Goal: Task Accomplishment & Management: Manage account settings

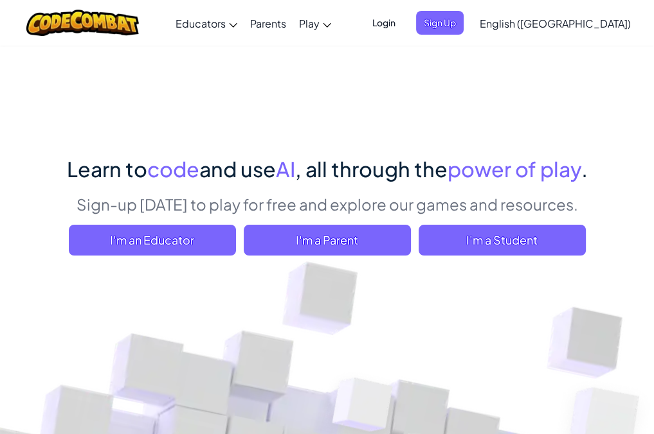
click at [470, 30] on ul "Login Sign Up" at bounding box center [414, 23] width 112 height 24
click at [463, 24] on span "Sign Up" at bounding box center [440, 23] width 48 height 24
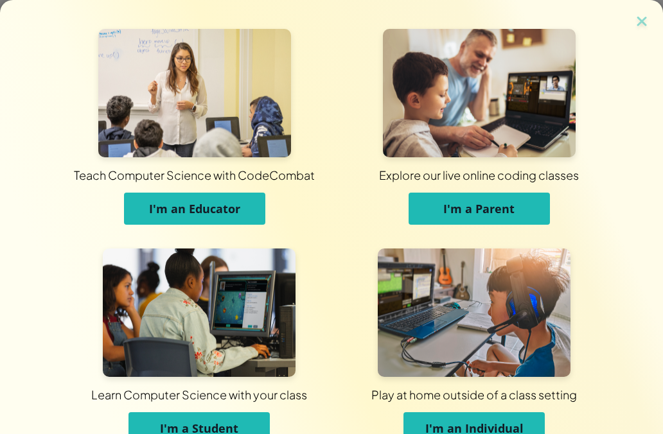
click at [193, 424] on span "I'm a Student" at bounding box center [199, 428] width 78 height 15
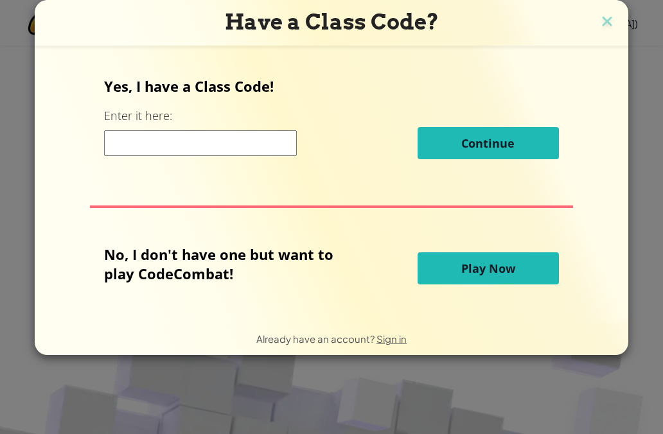
click at [239, 141] on input at bounding box center [200, 143] width 193 height 26
paste input "CityPlateLong"
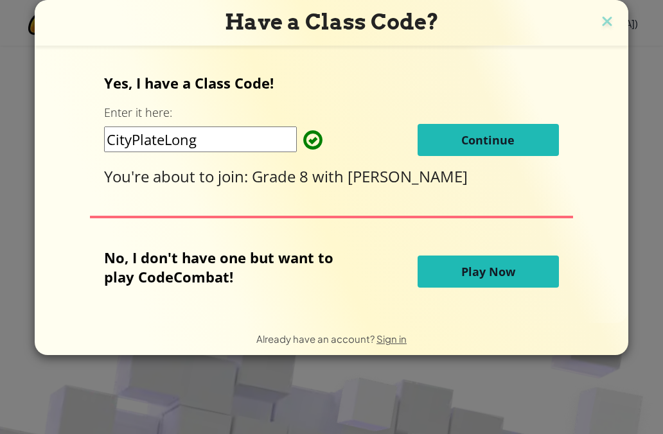
type input "CityPlateLong"
click at [510, 141] on span "Continue" at bounding box center [487, 139] width 53 height 15
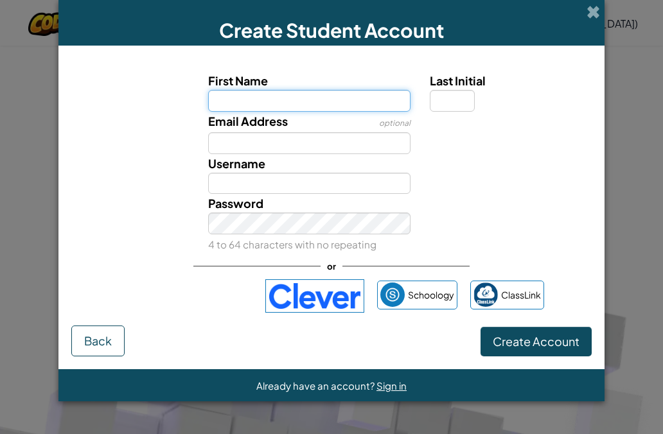
drag, startPoint x: 375, startPoint y: 102, endPoint x: 383, endPoint y: 100, distance: 7.9
click at [375, 102] on input "First Name" at bounding box center [309, 101] width 203 height 22
paste input "[PERSON_NAME]"
type input "[PERSON_NAME]"
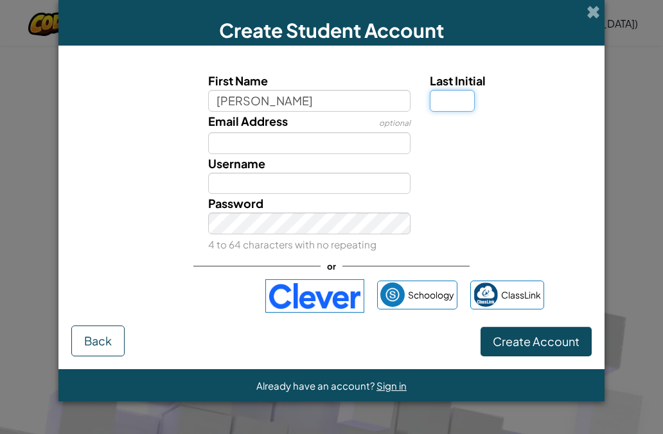
type input "[PERSON_NAME]"
click at [449, 96] on input "Last Initial" at bounding box center [452, 101] width 45 height 22
type input "1"
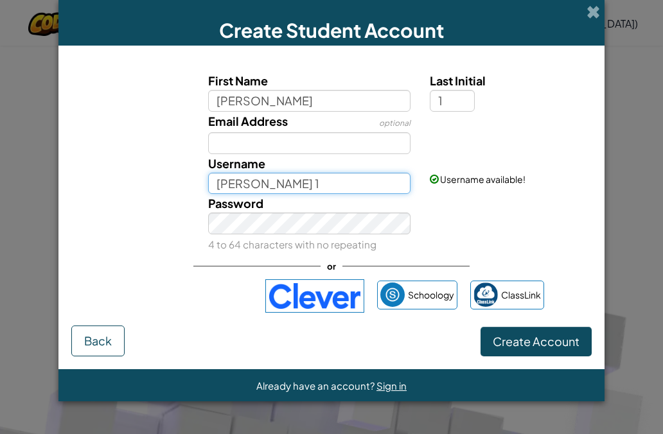
drag, startPoint x: 378, startPoint y: 179, endPoint x: 104, endPoint y: 163, distance: 274.2
click at [108, 157] on div "Username MANWEL NEHMATALLAH 1 Username available!" at bounding box center [331, 174] width 533 height 40
paste input "SSCCMANWELN"
type input "SSCCMANWELN"
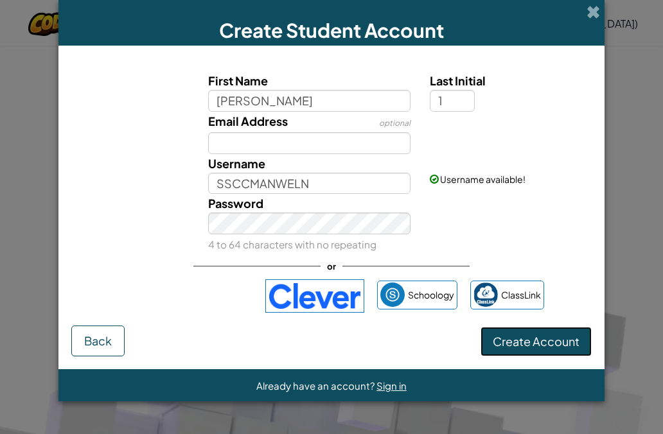
click at [565, 341] on span "Create Account" at bounding box center [536, 341] width 87 height 15
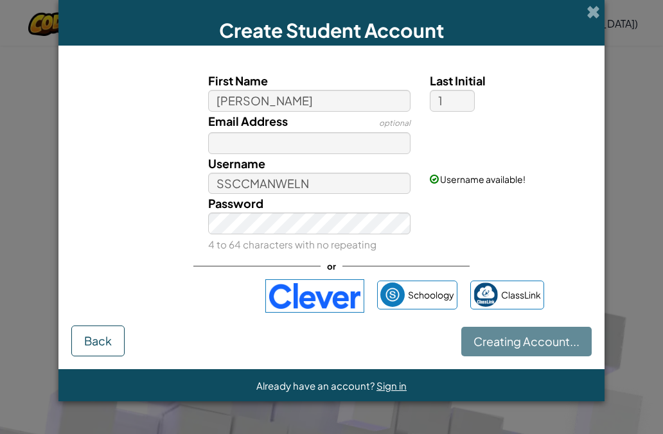
scroll to position [129, 0]
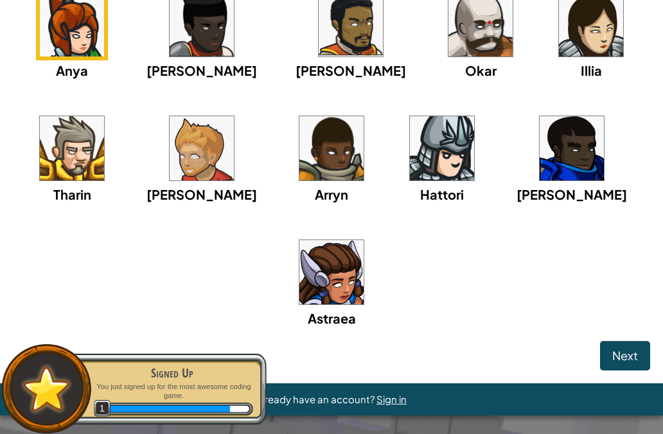
click at [97, 158] on img at bounding box center [72, 148] width 64 height 64
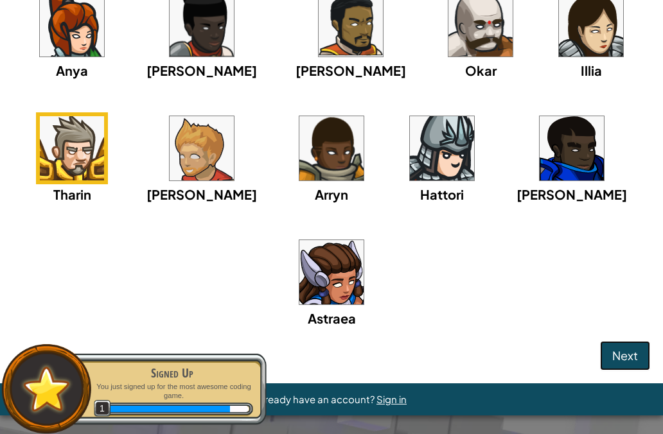
click at [612, 348] on span "Next" at bounding box center [625, 355] width 26 height 15
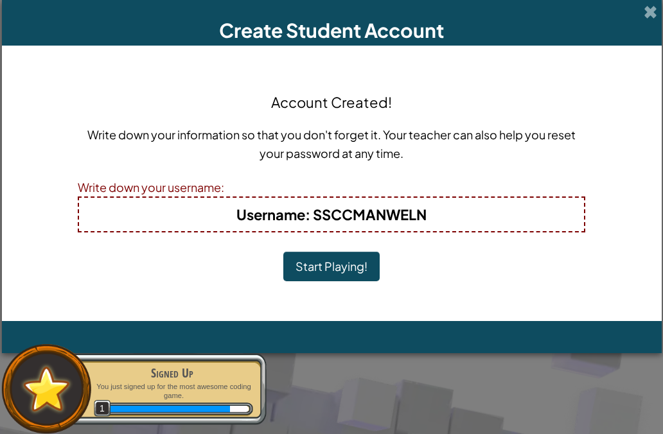
scroll to position [0, 0]
click at [321, 263] on button "Start Playing!" at bounding box center [331, 267] width 96 height 30
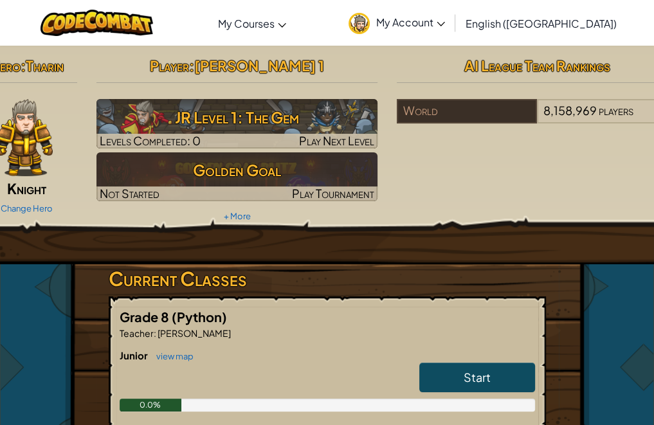
click at [445, 26] on span "My Account" at bounding box center [410, 21] width 69 height 13
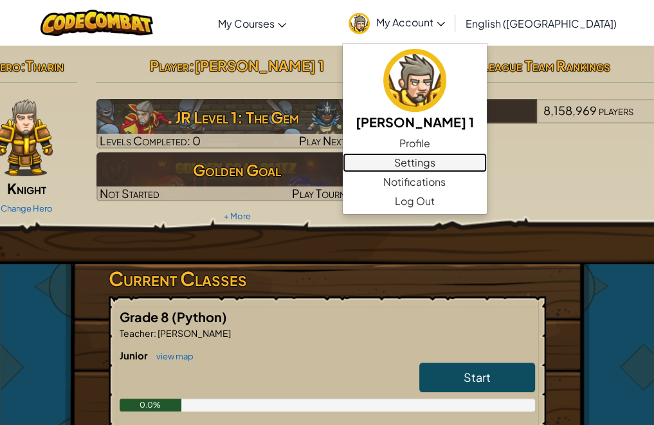
click at [478, 165] on link "Settings" at bounding box center [415, 162] width 144 height 19
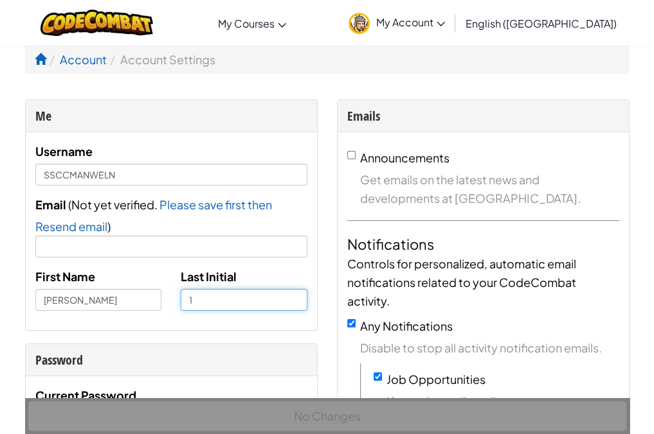
click at [238, 305] on input "1" at bounding box center [244, 300] width 127 height 22
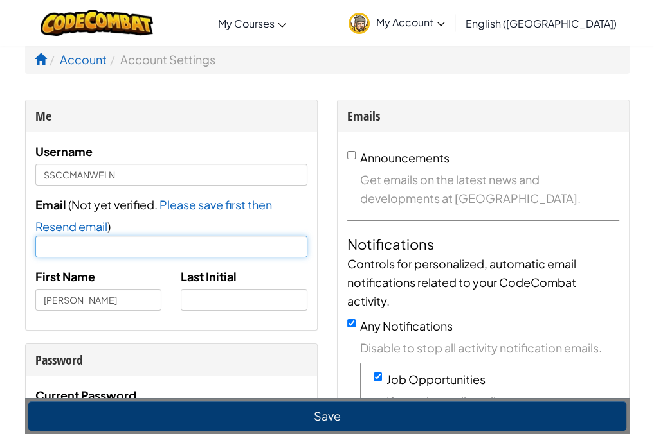
click at [251, 244] on input "Email" at bounding box center [171, 247] width 272 height 22
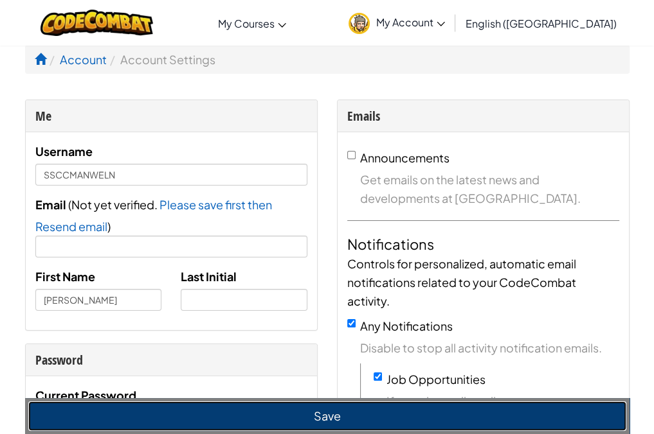
click at [319, 418] on button "Save" at bounding box center [327, 417] width 598 height 30
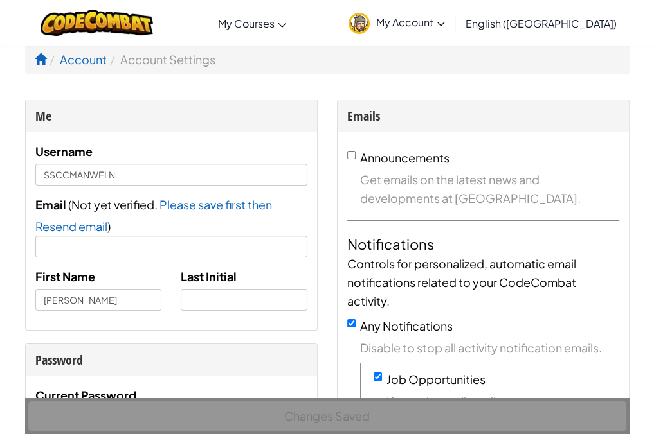
click at [445, 22] on span "My Account" at bounding box center [410, 21] width 69 height 13
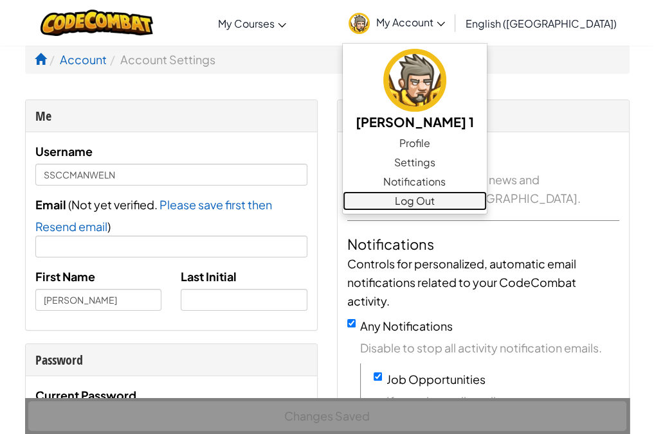
click at [486, 195] on link "Log Out" at bounding box center [415, 201] width 144 height 19
